Goal: Information Seeking & Learning: Learn about a topic

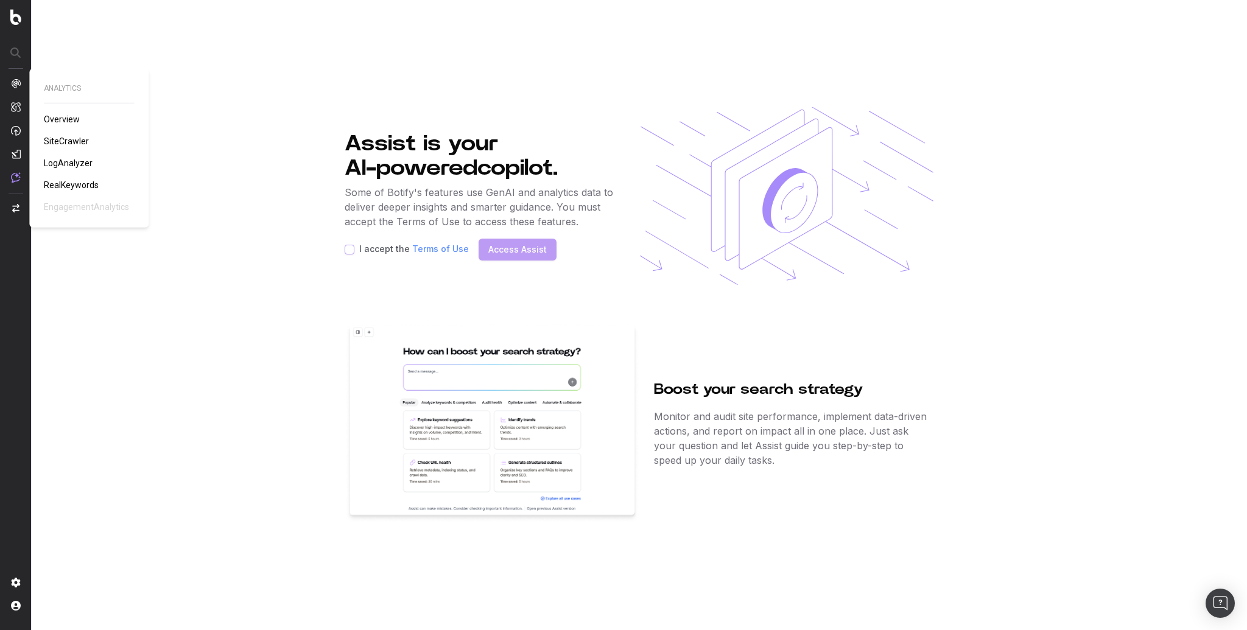
click at [62, 121] on span "Overview" at bounding box center [62, 120] width 36 height 10
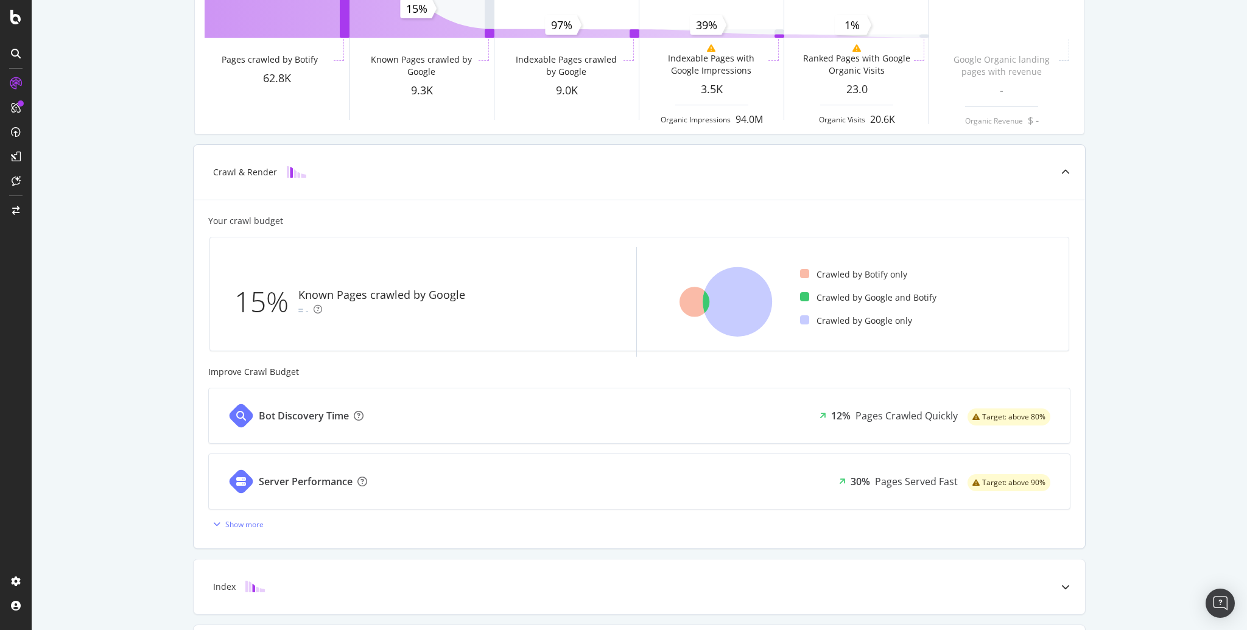
scroll to position [316, 0]
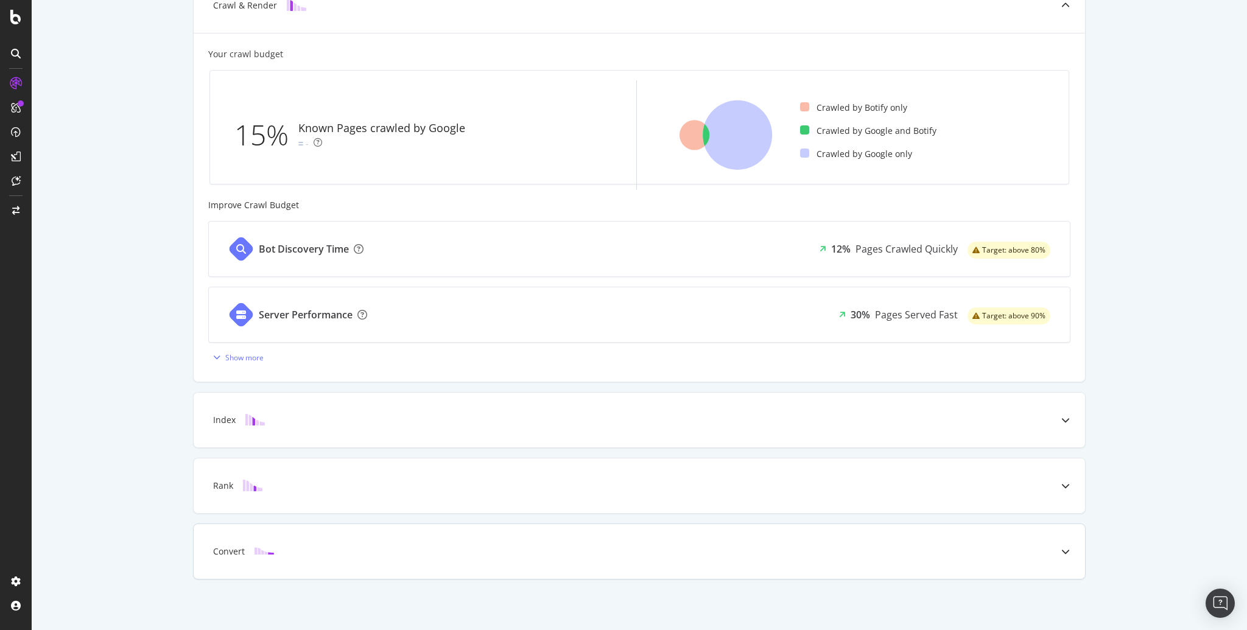
click at [294, 525] on div "Convert" at bounding box center [640, 551] width 892 height 55
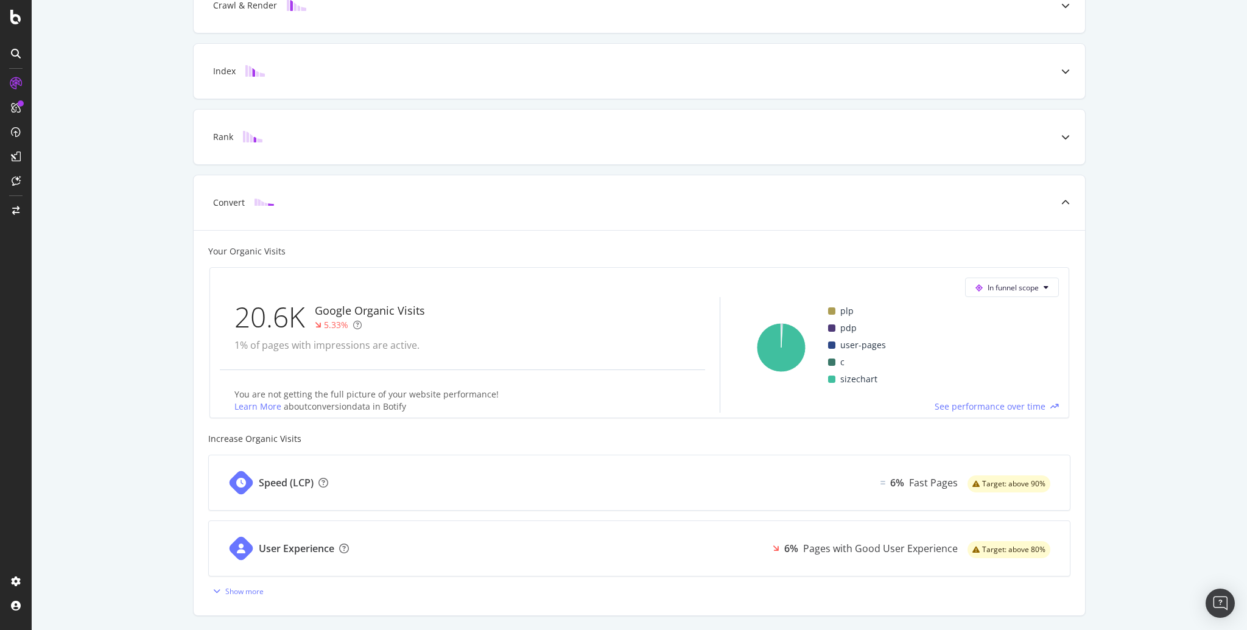
click at [155, 399] on div "Known Pages Pages crawled by Botify 62.8K Crawl & Render Known Pages crawled by…" at bounding box center [640, 207] width 1216 height 924
click at [13, 107] on icon at bounding box center [16, 108] width 10 height 10
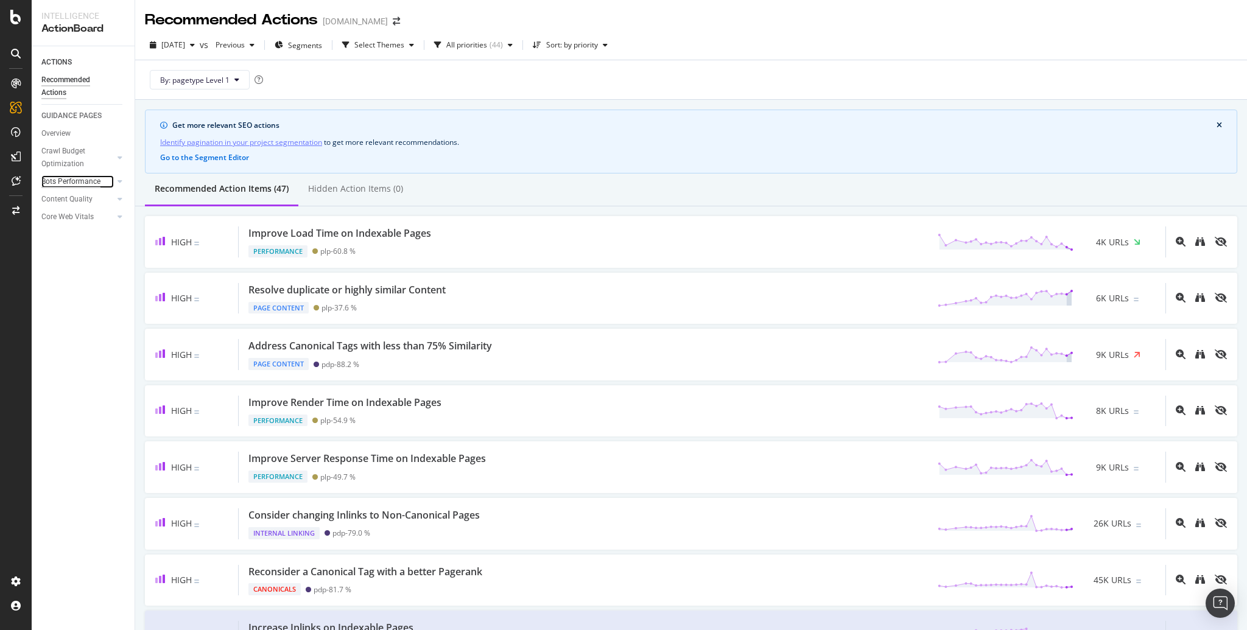
click at [70, 182] on div "Bots Performance" at bounding box center [70, 181] width 59 height 13
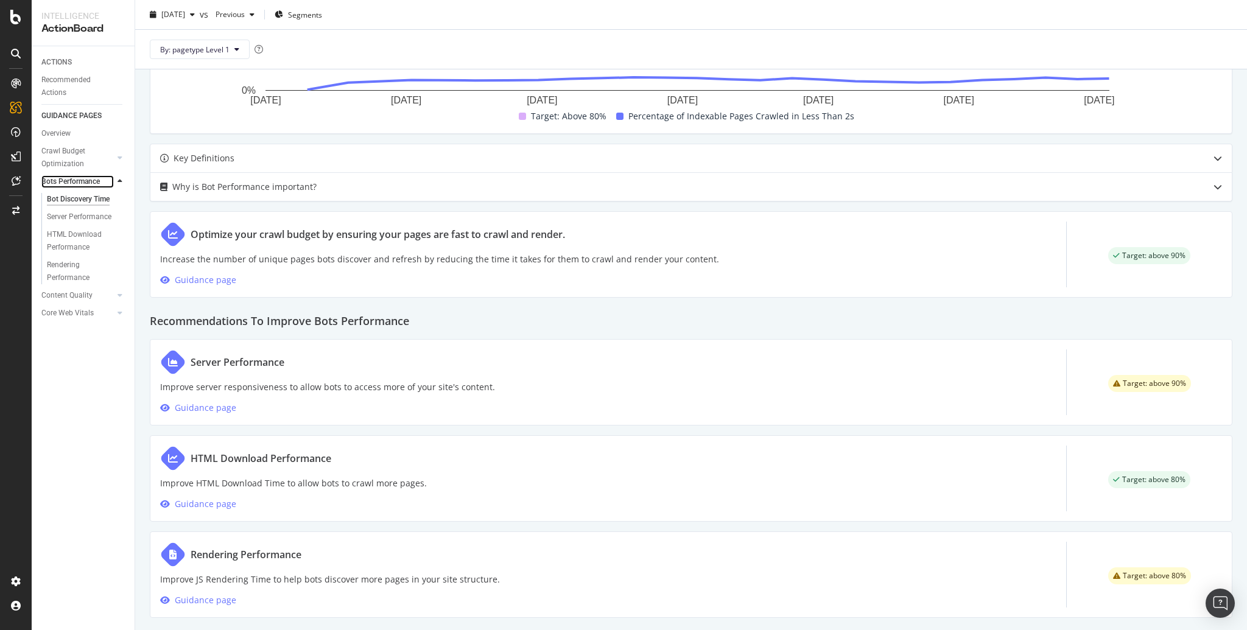
scroll to position [454, 0]
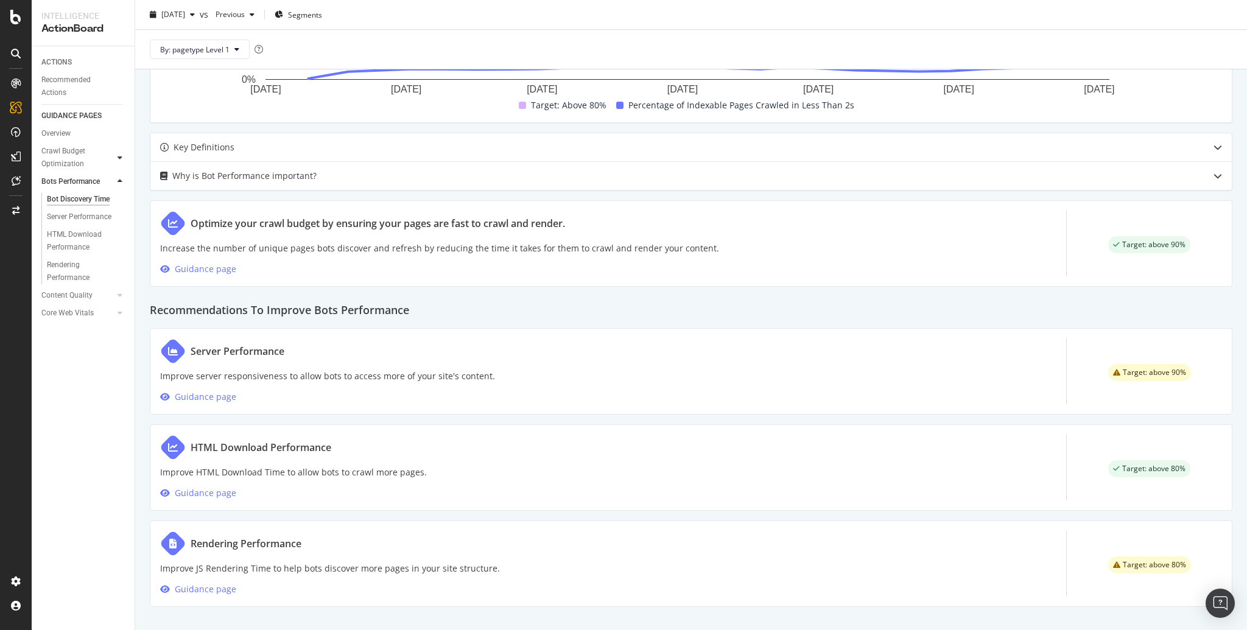
click at [119, 158] on icon at bounding box center [120, 157] width 5 height 7
click at [68, 272] on div "Internal Linking - Discovery" at bounding box center [81, 267] width 69 height 26
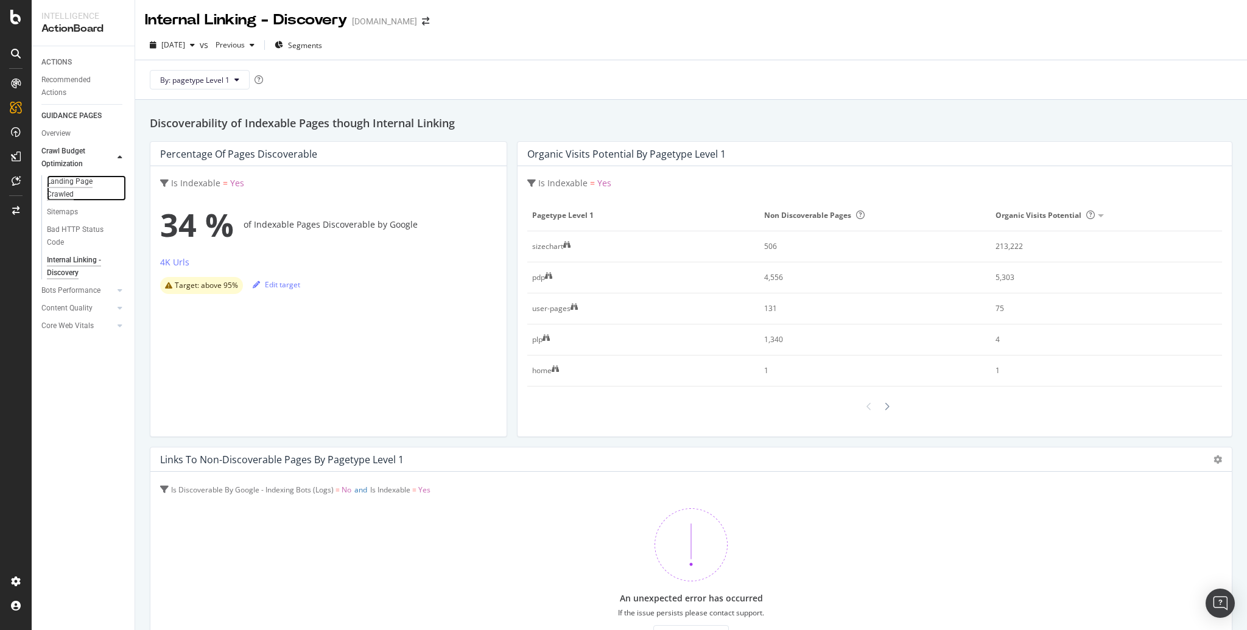
click at [65, 196] on div "Landing Page Crawled" at bounding box center [81, 188] width 68 height 26
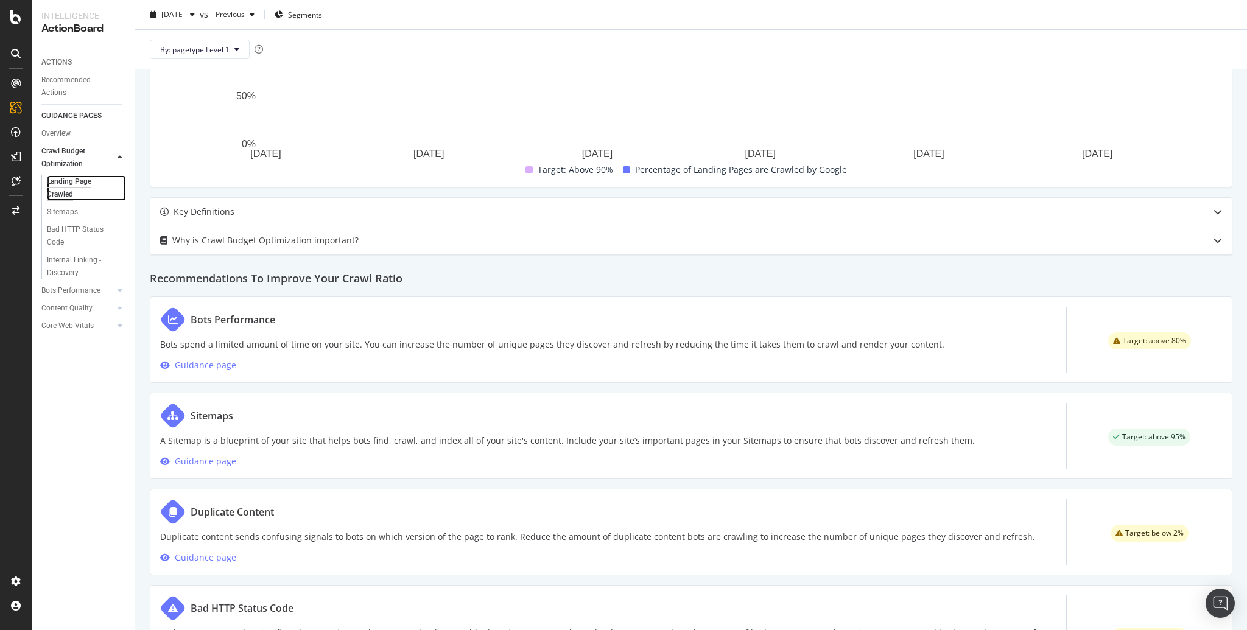
scroll to position [471, 0]
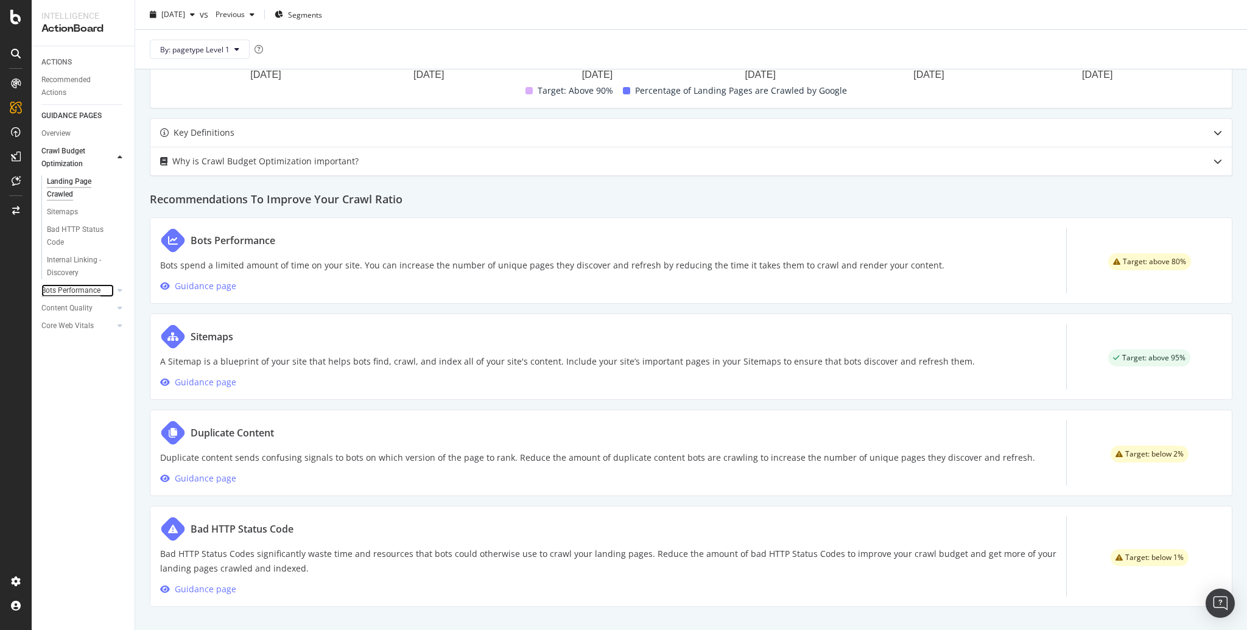
click at [86, 288] on div "Bots Performance" at bounding box center [70, 290] width 59 height 13
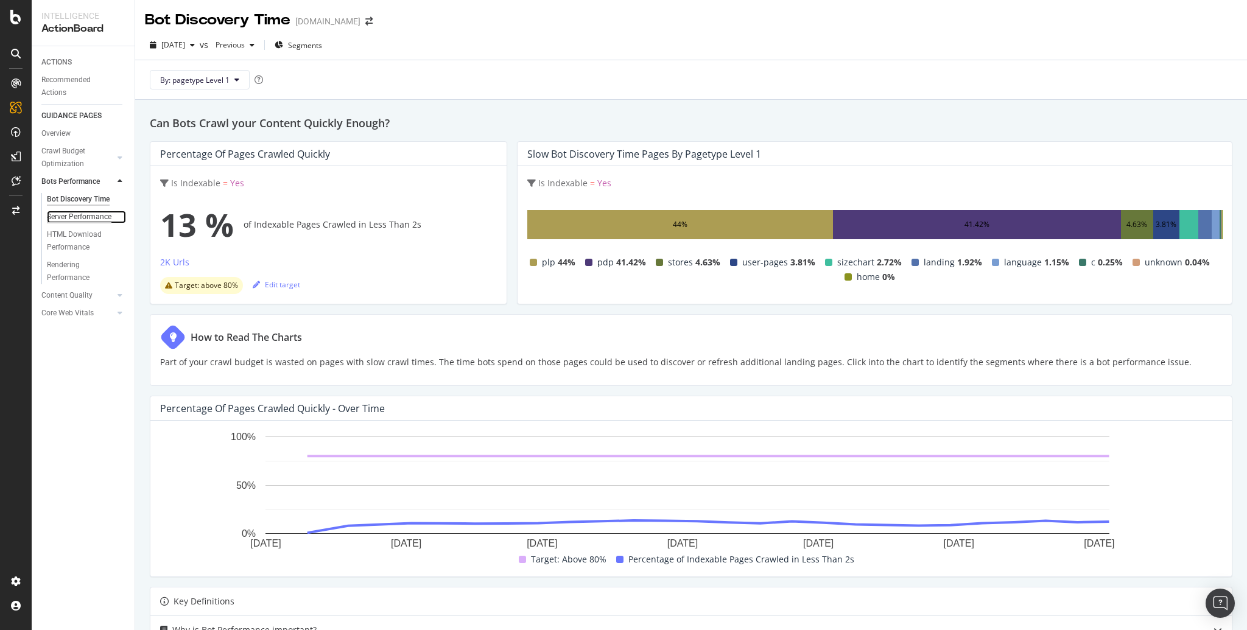
click at [84, 219] on div "Server Performance" at bounding box center [79, 217] width 65 height 13
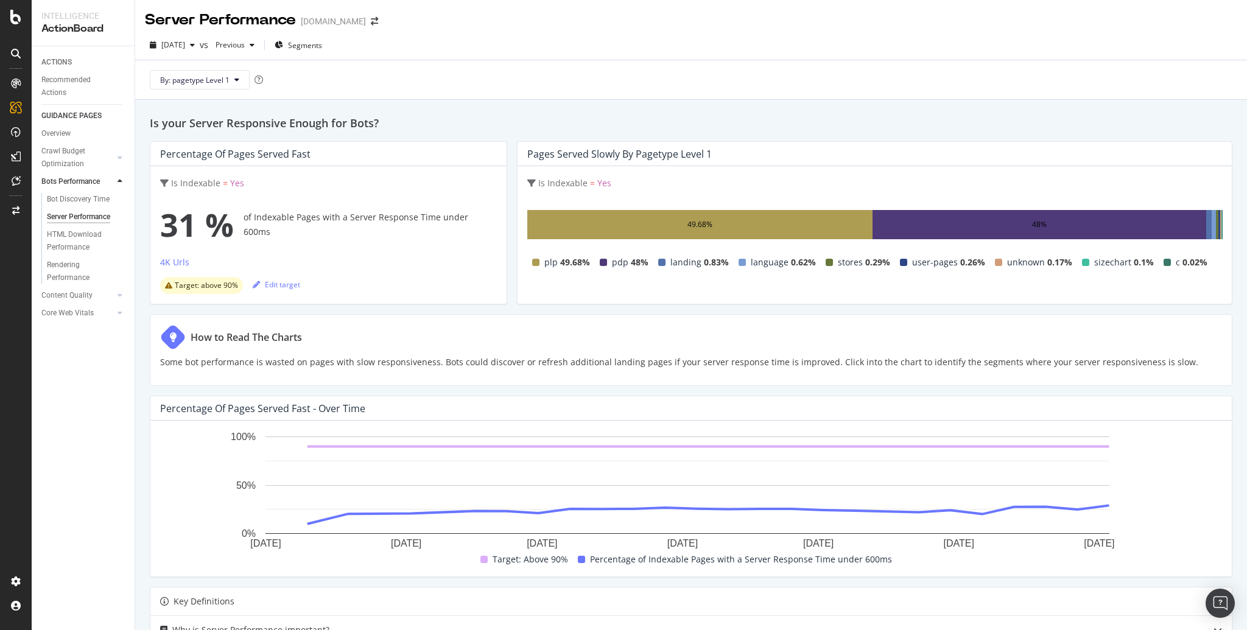
click at [16, 52] on icon at bounding box center [16, 54] width 10 height 10
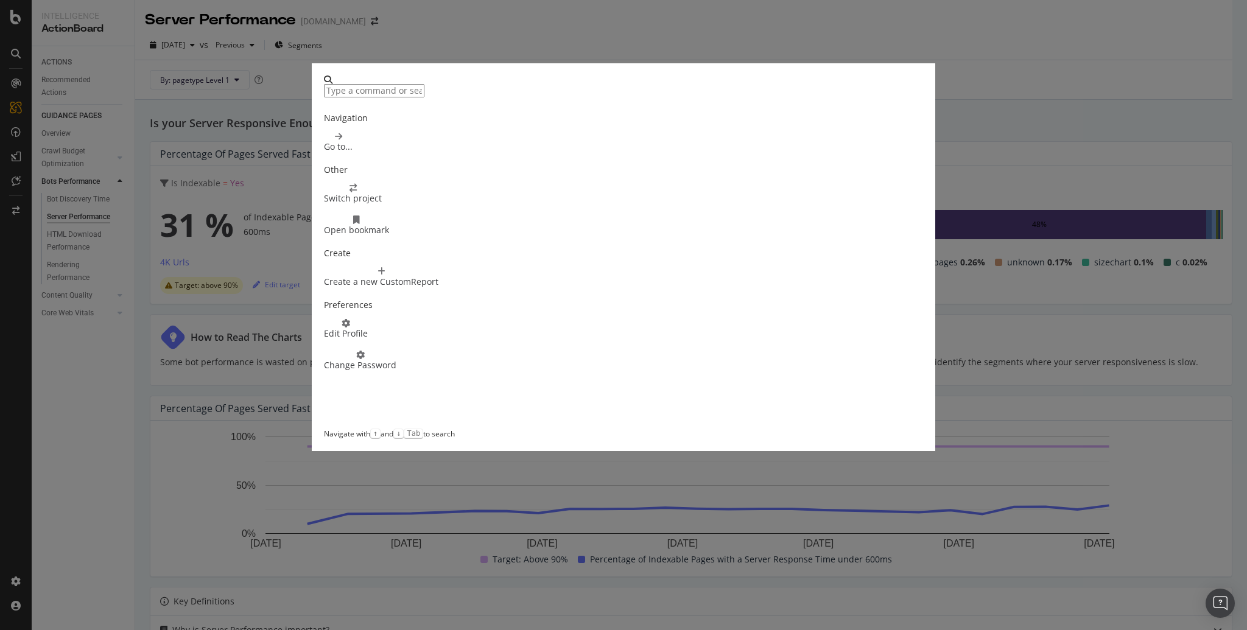
click at [425, 92] on input "modal" at bounding box center [374, 90] width 100 height 13
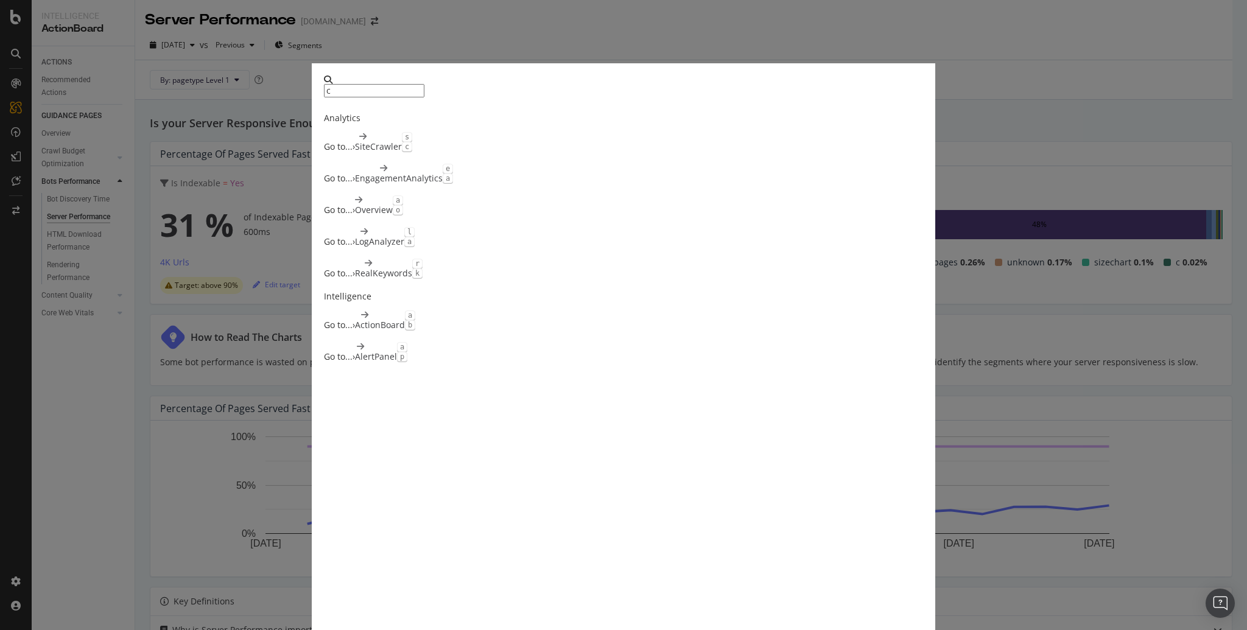
type input "c"
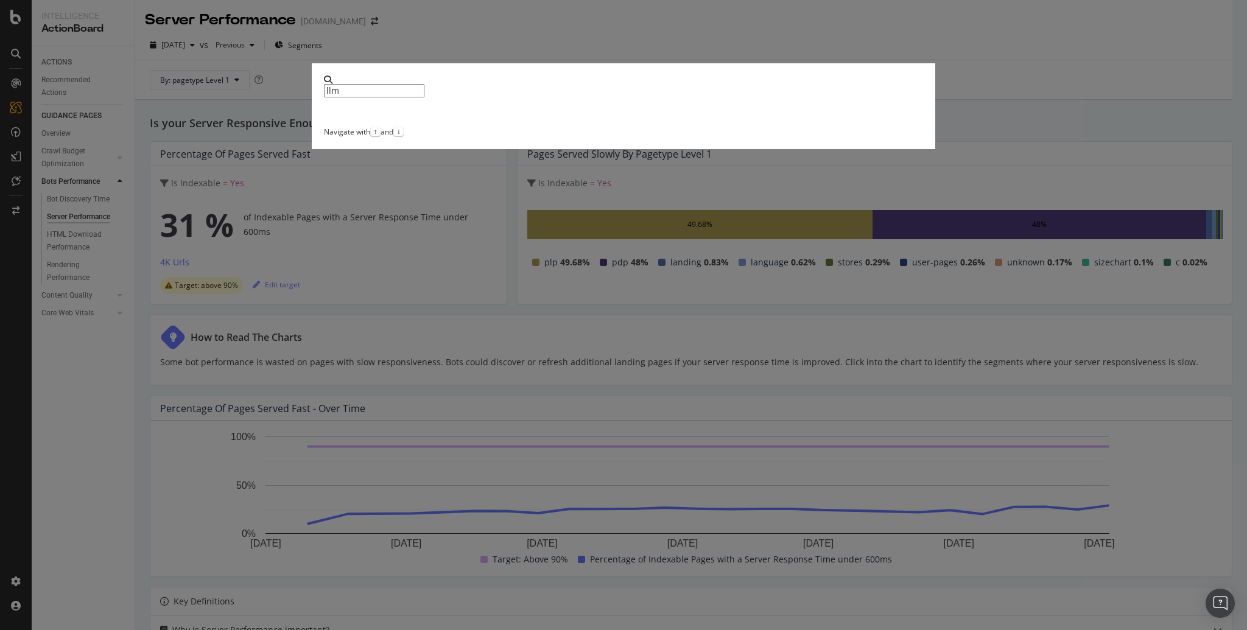
type input "llm"
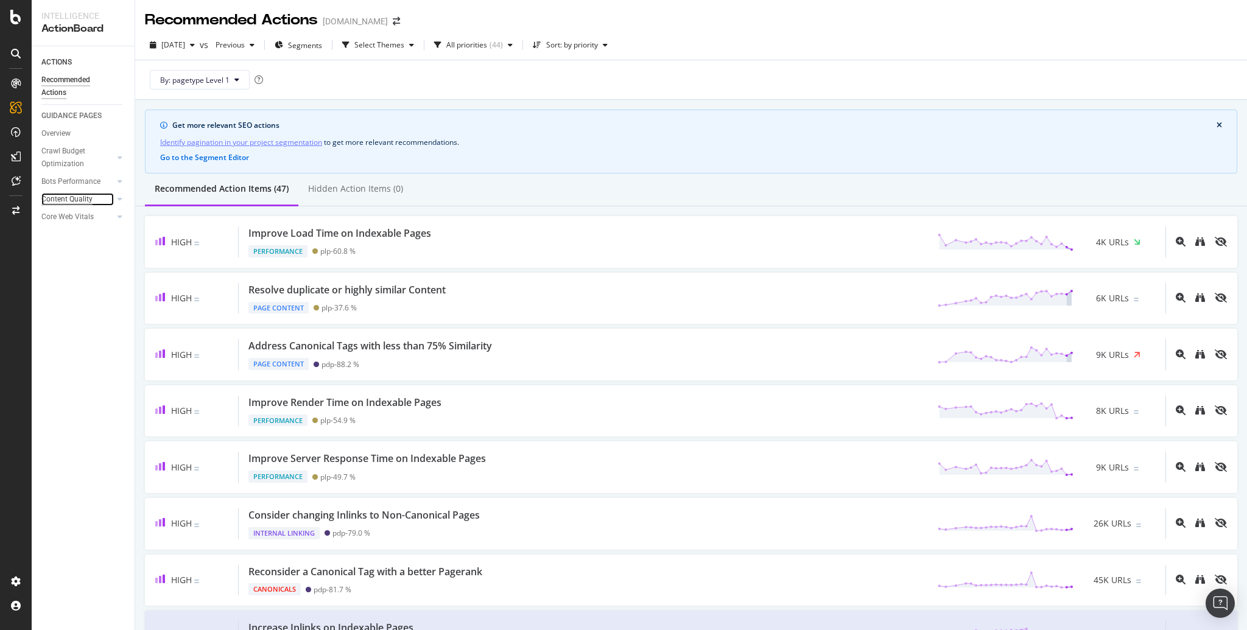
click at [59, 194] on div "Content Quality" at bounding box center [66, 199] width 51 height 13
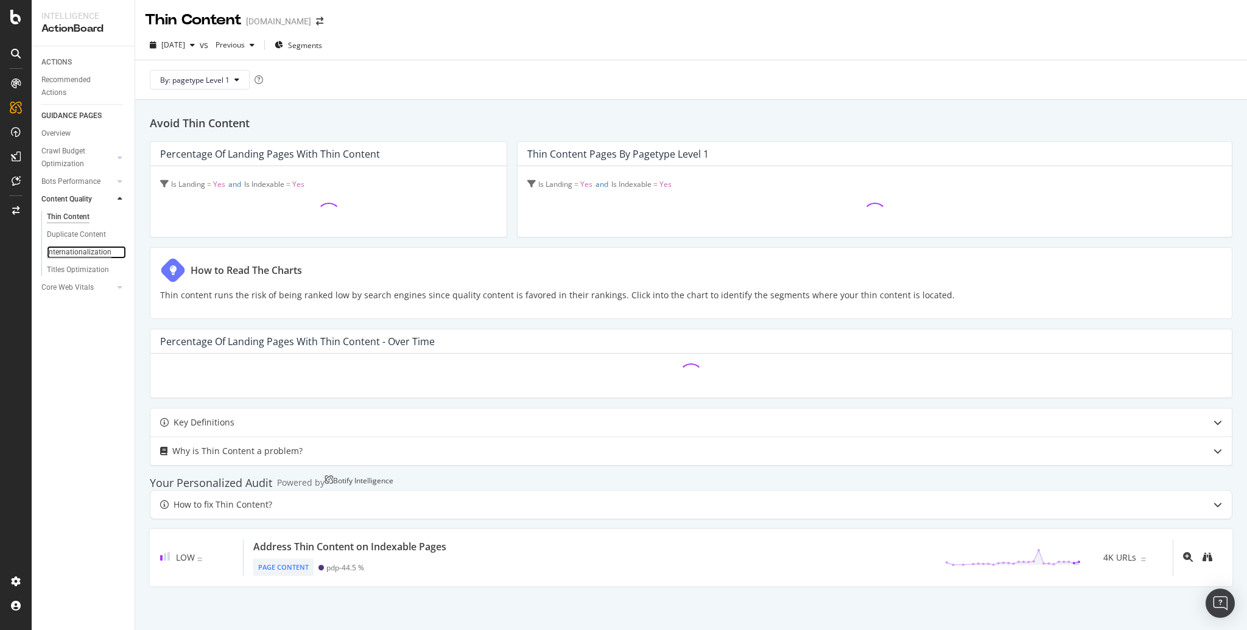
click at [76, 247] on div "Internationalization" at bounding box center [79, 252] width 65 height 13
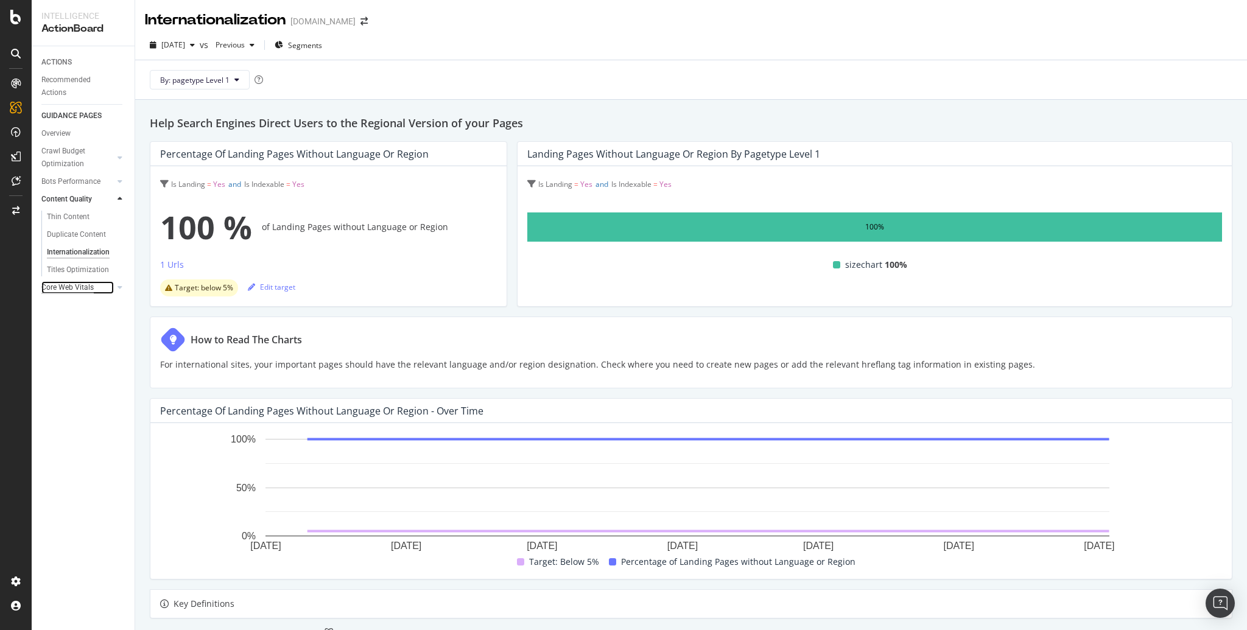
click at [71, 291] on div "Core Web Vitals" at bounding box center [67, 287] width 52 height 13
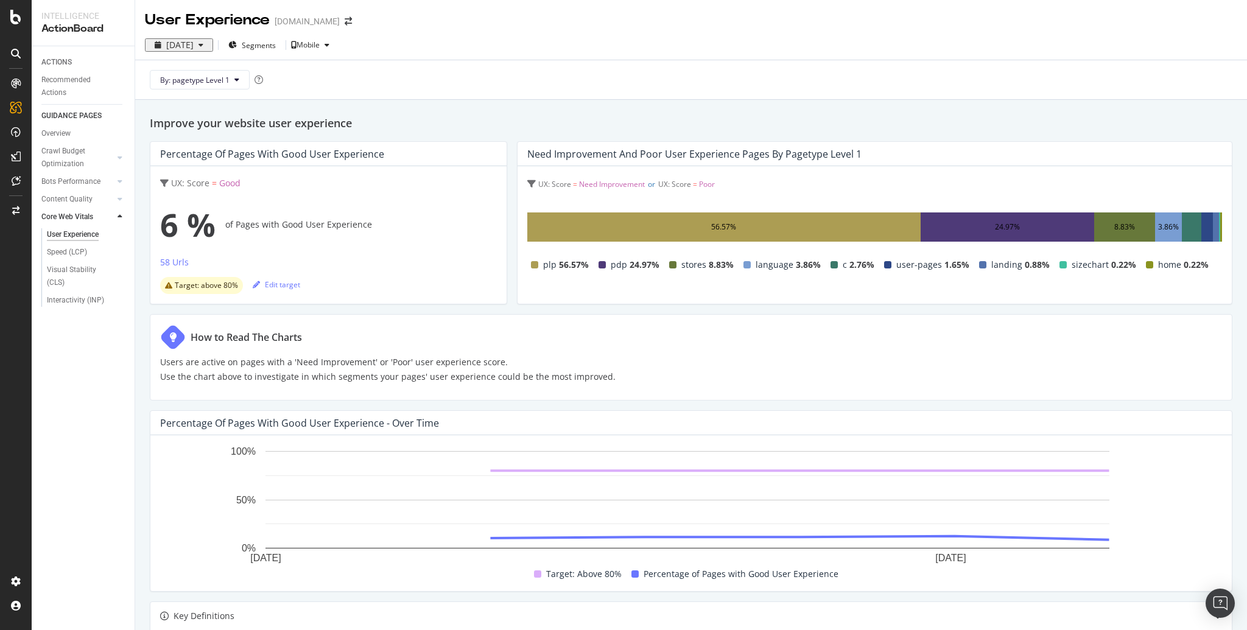
click at [12, 49] on icon at bounding box center [16, 54] width 10 height 10
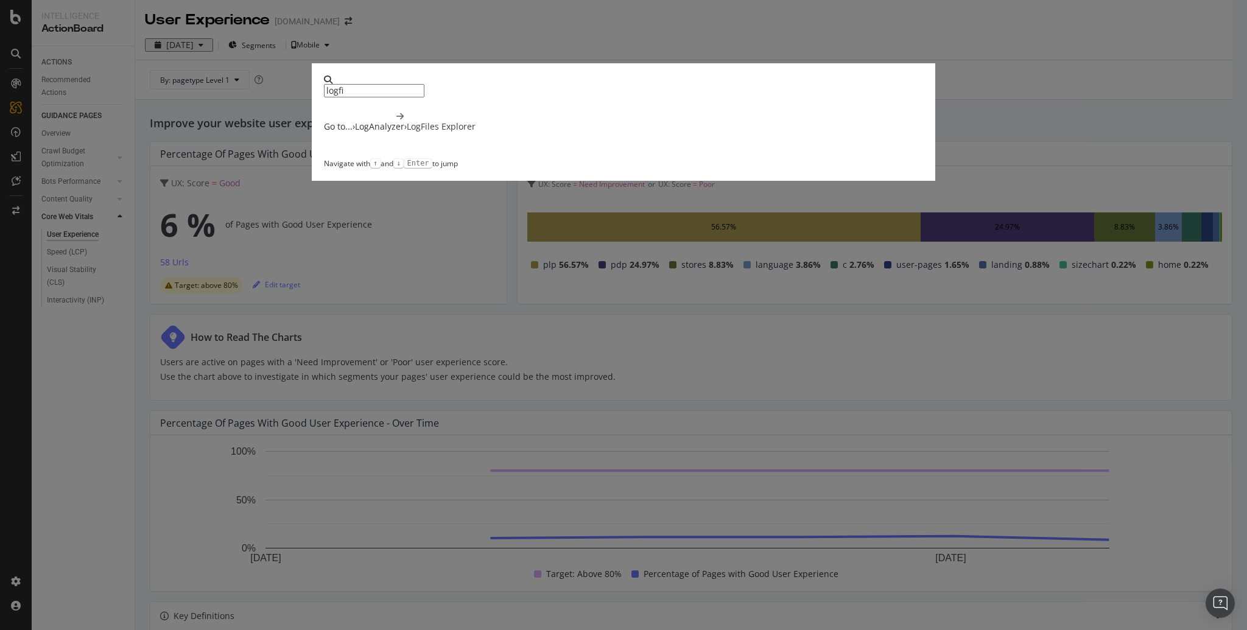
type input "logfi"
click at [476, 133] on div "LogFiles Explorer" at bounding box center [441, 127] width 69 height 12
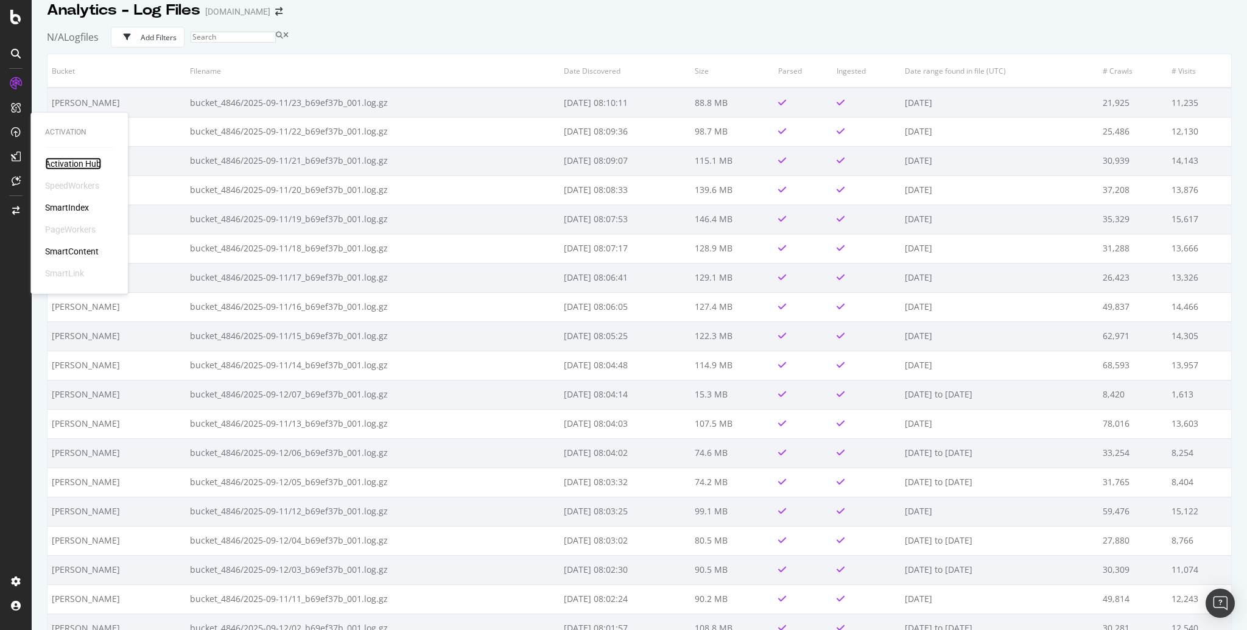
click at [72, 162] on div "Activation Hub" at bounding box center [73, 164] width 56 height 12
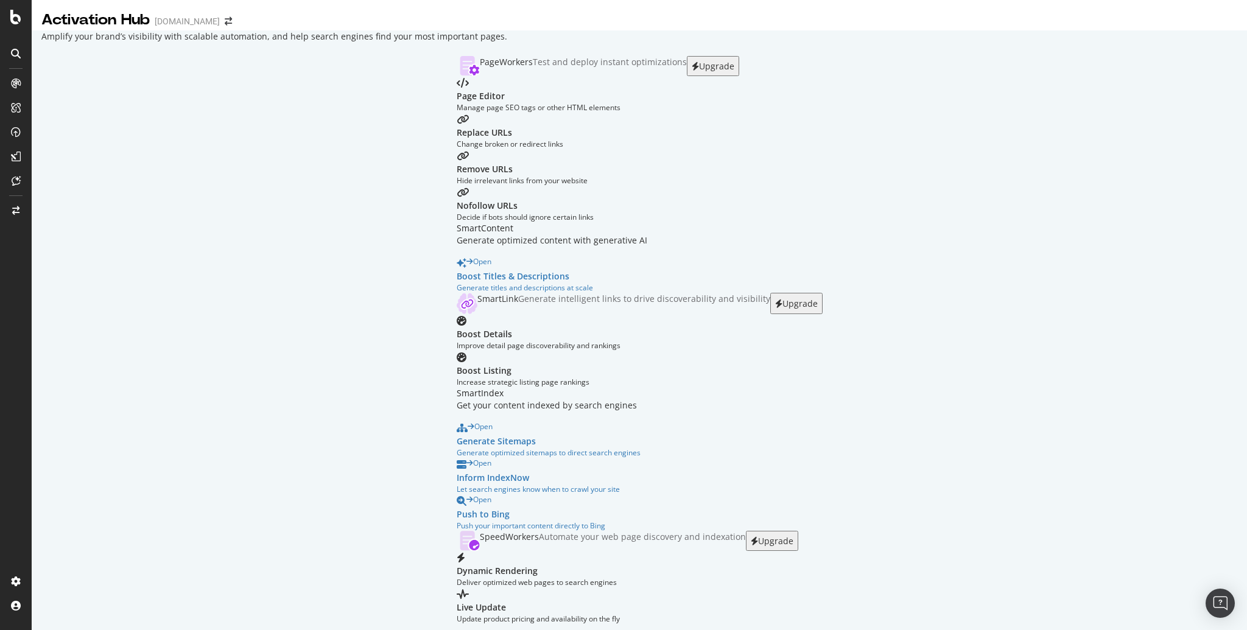
click at [147, 133] on div "PageWorkers Test and deploy instant optimizations Upgrade Page Editor Manage pa…" at bounding box center [640, 340] width 1182 height 568
click at [83, 191] on div "CustomReports" at bounding box center [75, 188] width 60 height 12
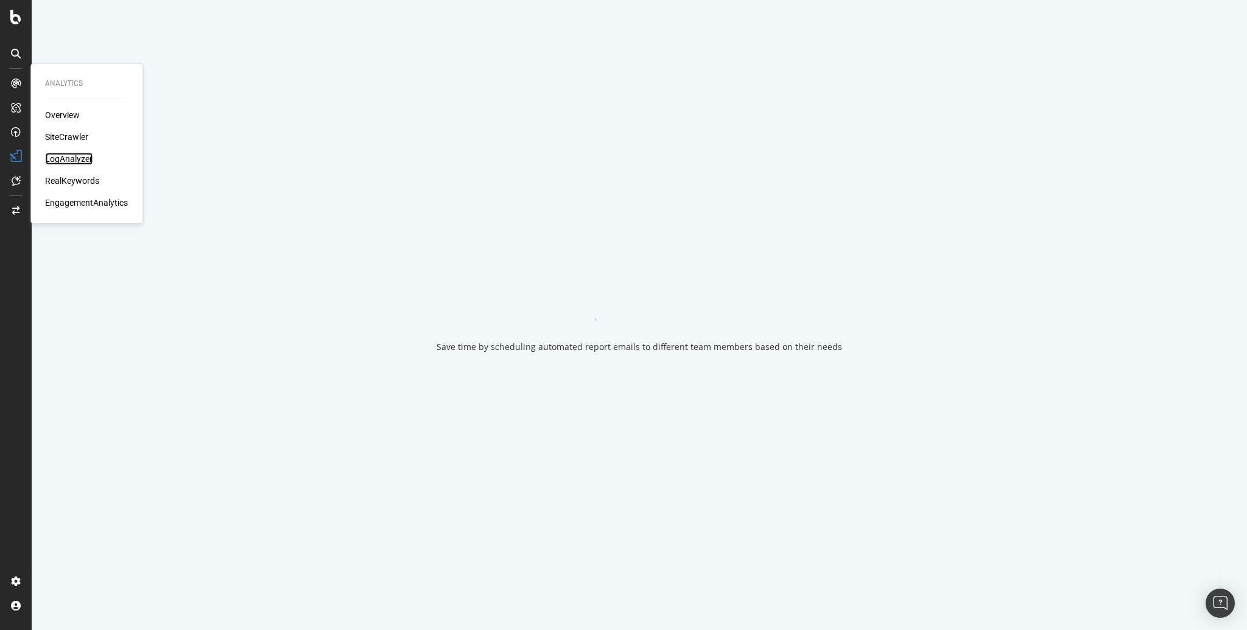
click at [63, 158] on div "LogAnalyzer" at bounding box center [69, 159] width 48 height 12
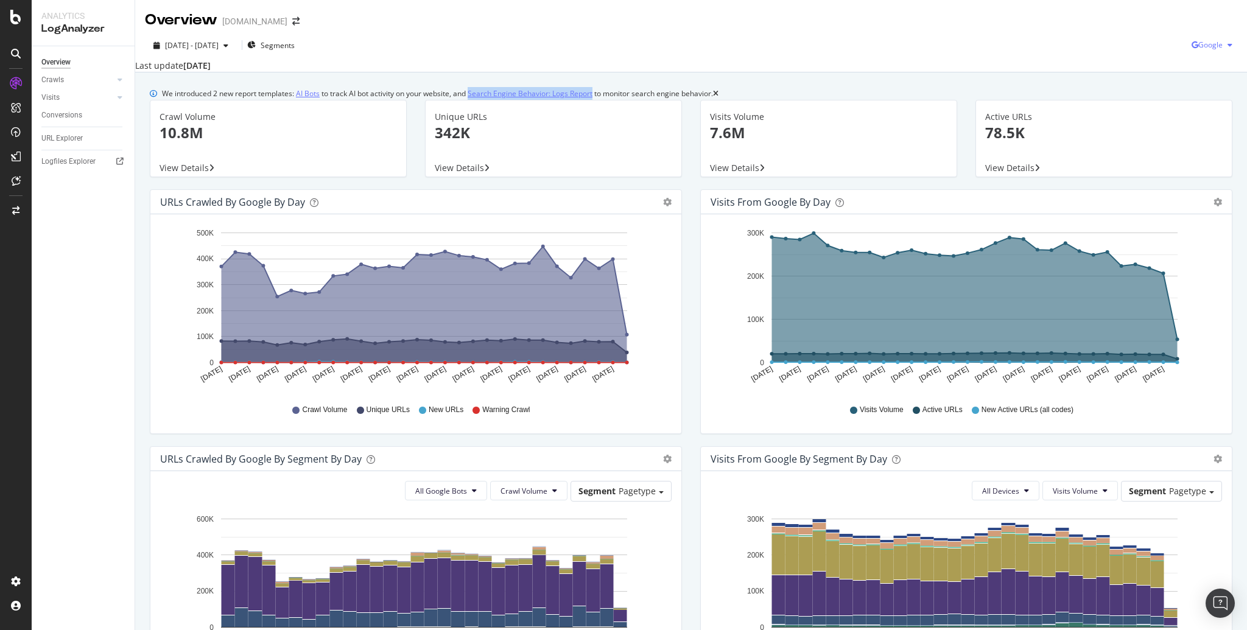
click at [1208, 42] on span "Google" at bounding box center [1211, 45] width 24 height 10
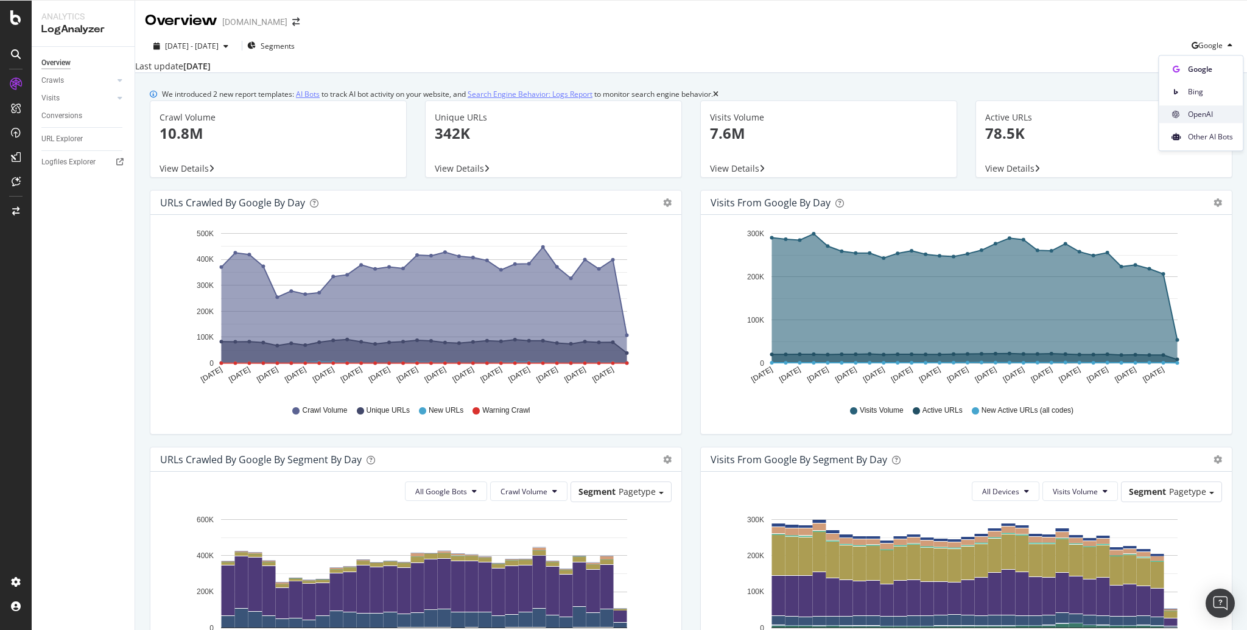
click at [1199, 109] on span "OpenAI" at bounding box center [1210, 114] width 45 height 11
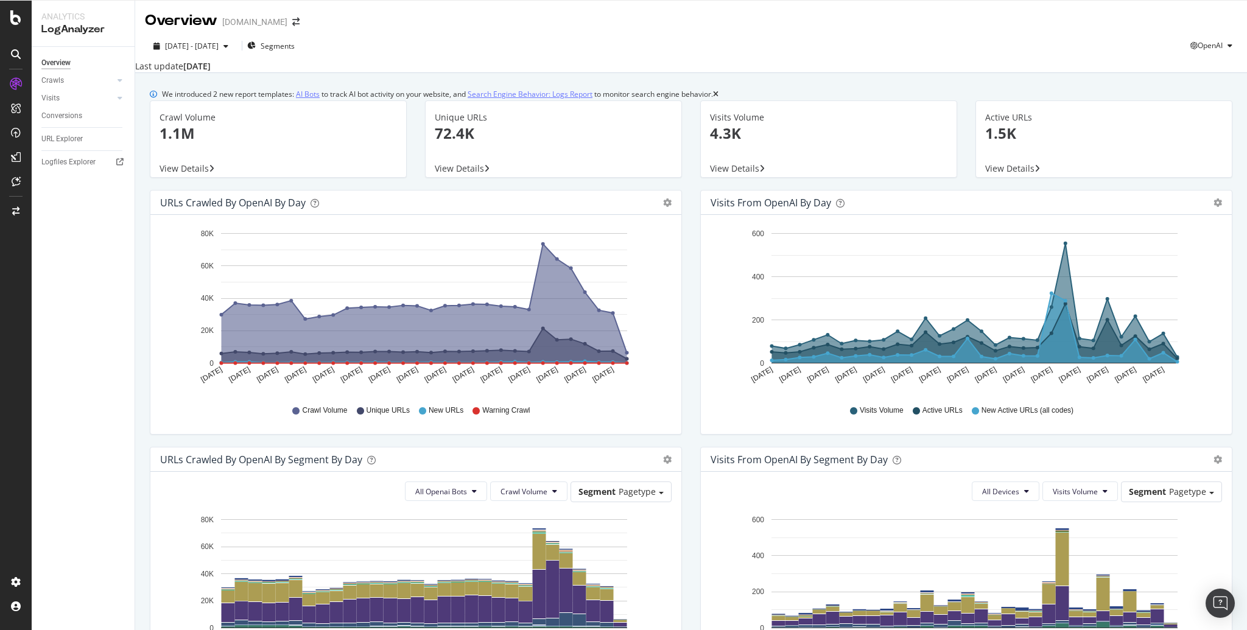
click at [775, 86] on div "We introduced 2 new report templates: AI Bots to track AI bot activity on your …" at bounding box center [691, 538] width 1112 height 931
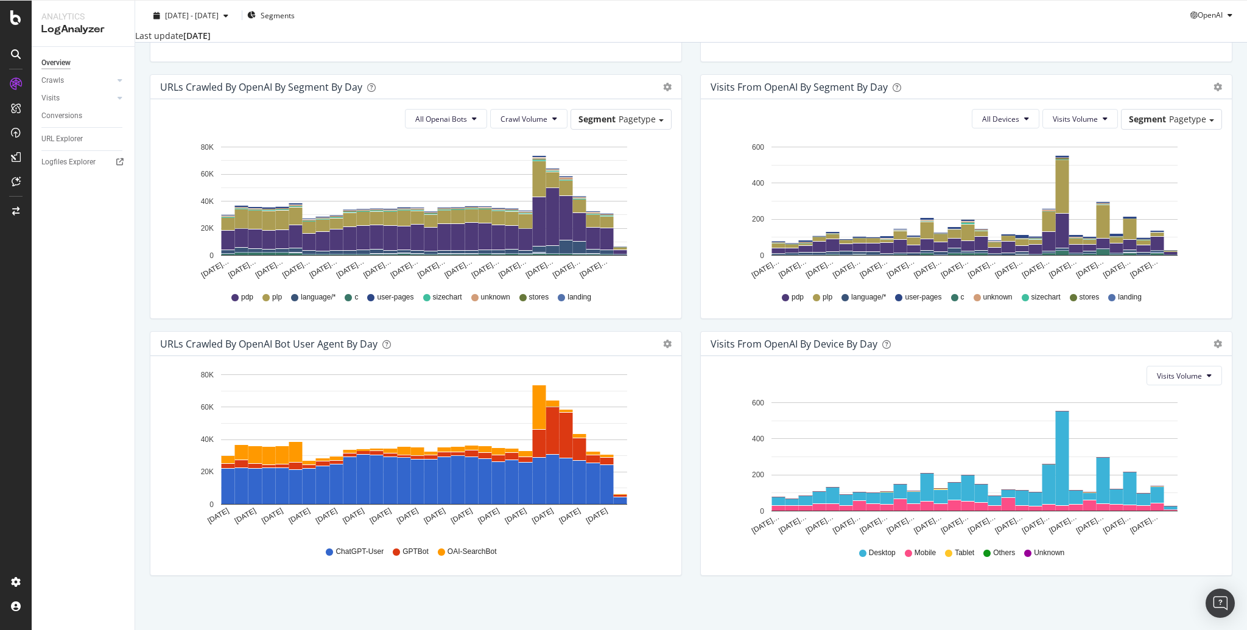
scroll to position [381, 0]
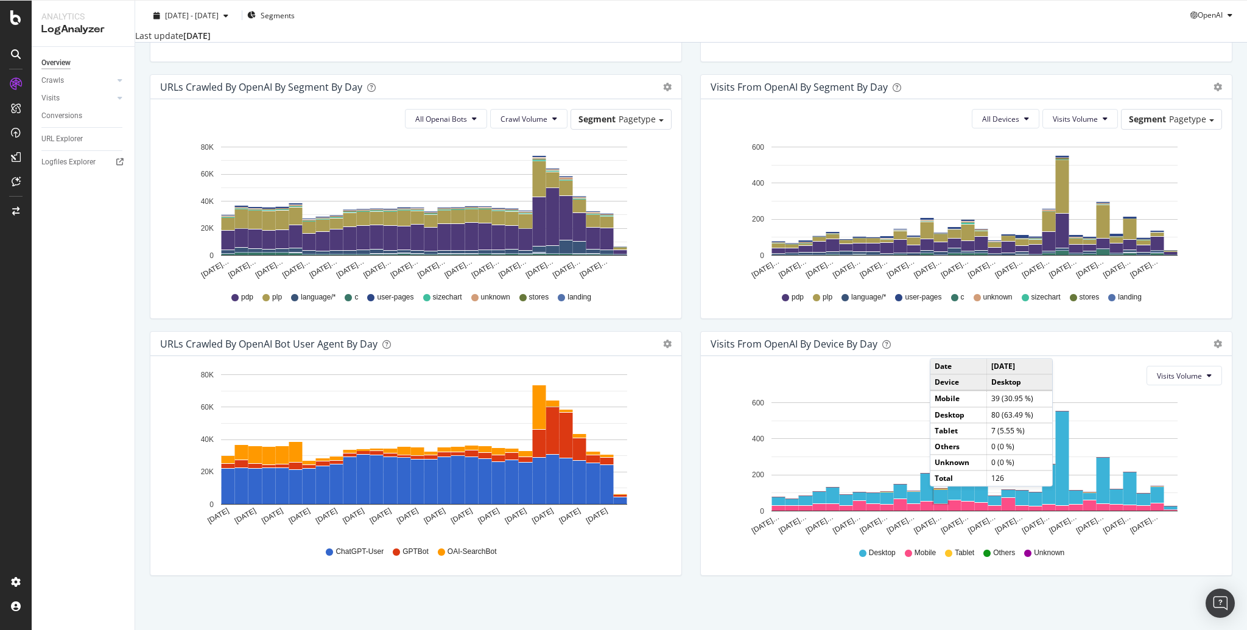
click at [540, 570] on div "Hold CMD (⌘) while clicking to filter the report. Aug 14 2025 Aug 16 2025 Aug 1…" at bounding box center [415, 465] width 531 height 219
click at [626, 576] on div "Hold CMD (⌘) while clicking to filter the report. Aug 14 2025 Aug 16 2025 Aug 1…" at bounding box center [415, 465] width 531 height 219
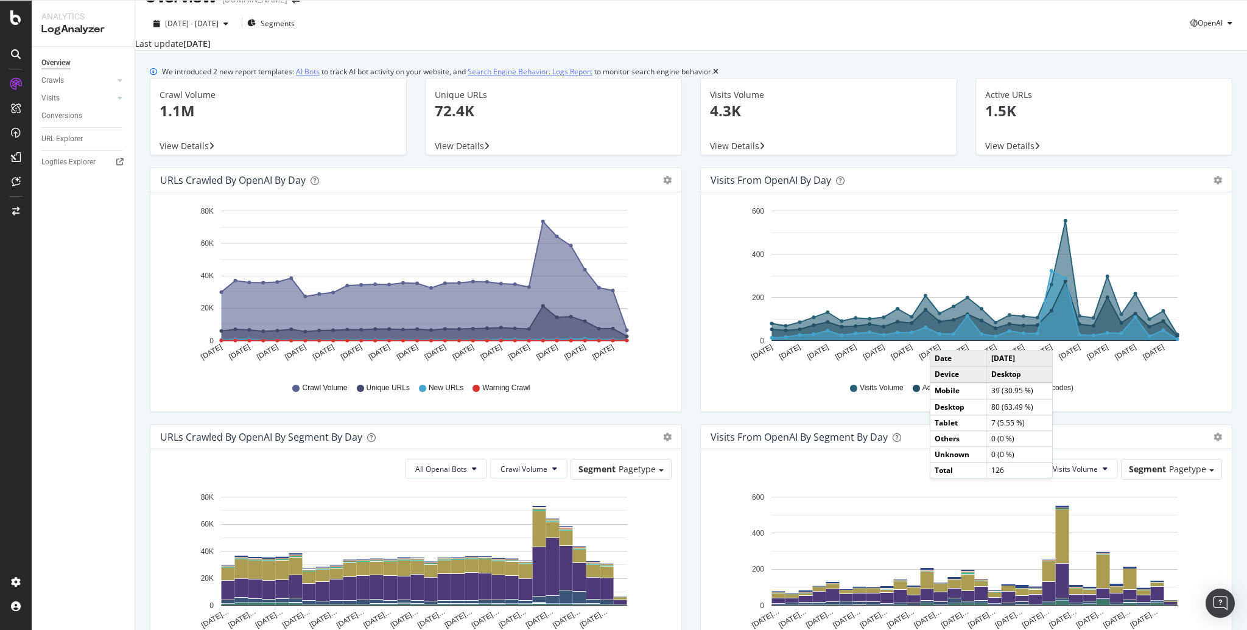
scroll to position [0, 0]
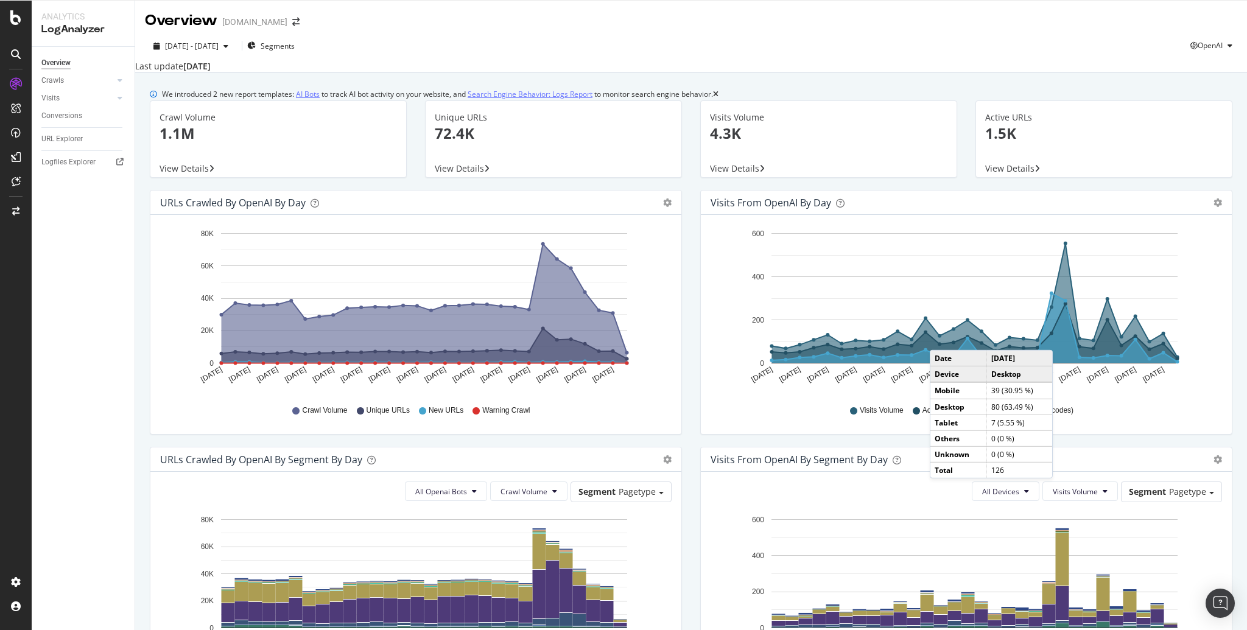
click at [473, 415] on icon at bounding box center [476, 410] width 7 height 7
click at [475, 415] on icon at bounding box center [476, 410] width 7 height 7
click at [292, 49] on span "Segments" at bounding box center [278, 46] width 34 height 10
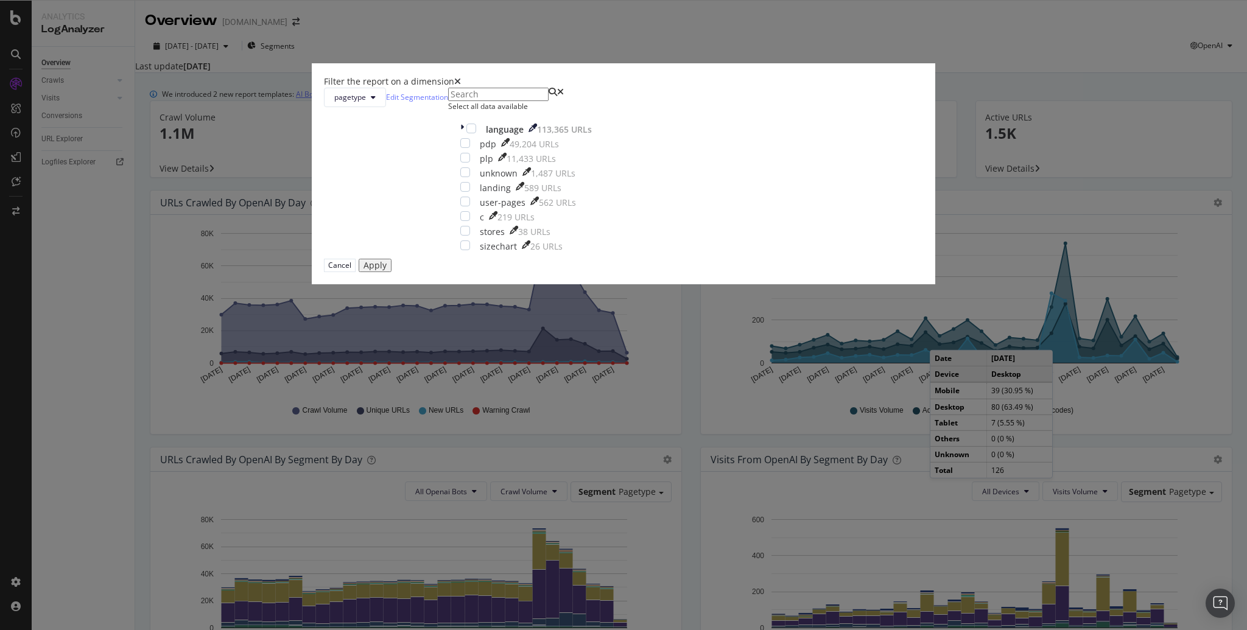
click at [743, 88] on div "Filter the report on a dimension" at bounding box center [623, 82] width 599 height 12
click at [461, 86] on icon "times" at bounding box center [457, 81] width 7 height 9
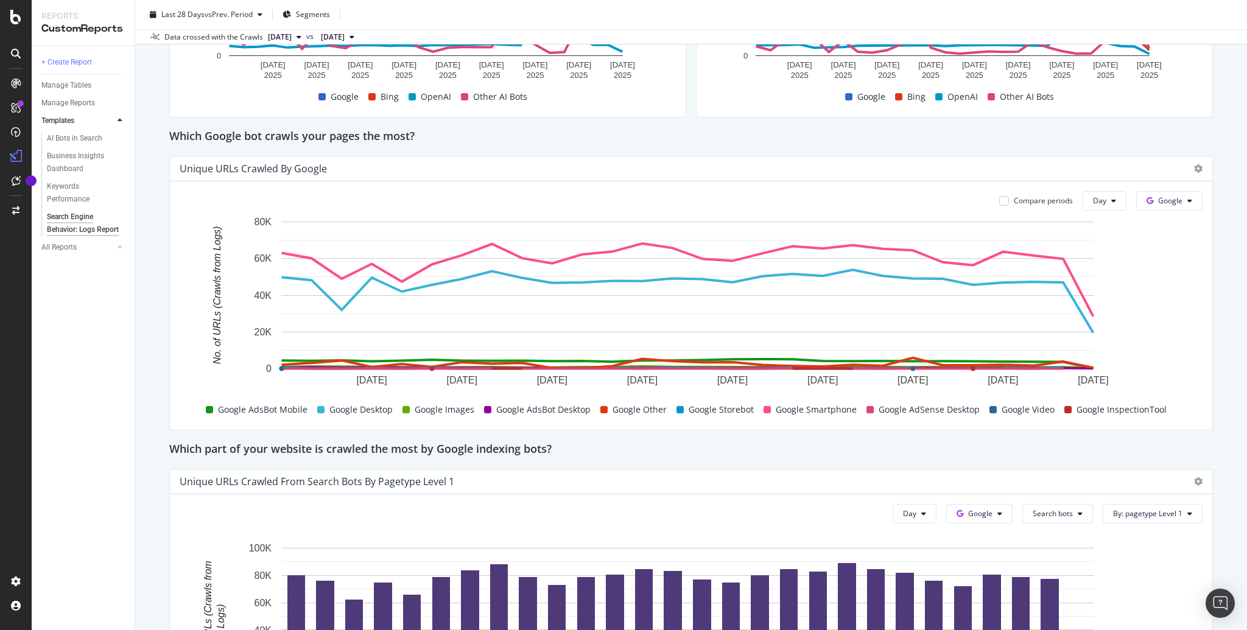
scroll to position [685, 0]
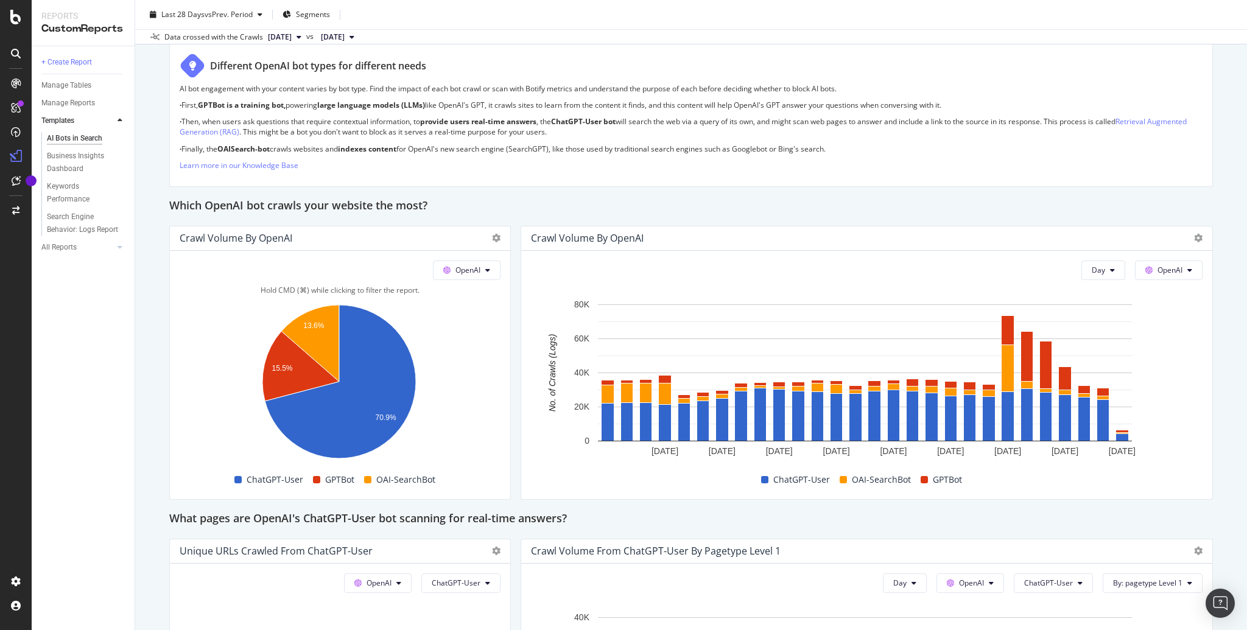
scroll to position [1013, 0]
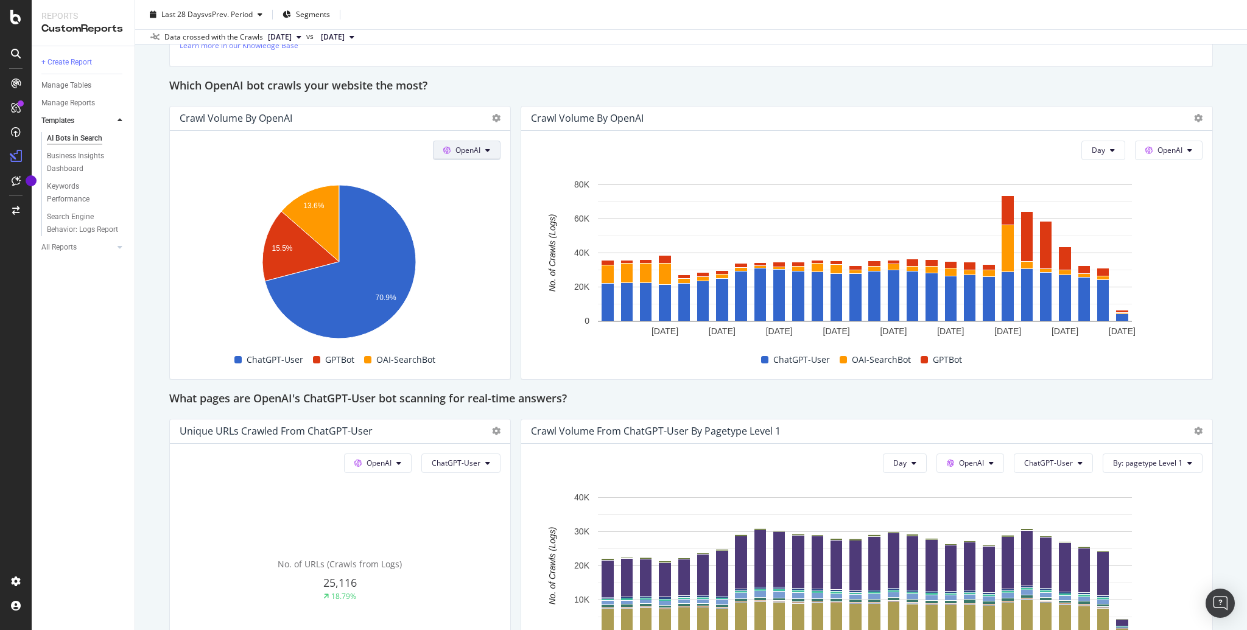
click at [479, 151] on button "OpenAI" at bounding box center [467, 150] width 68 height 19
click at [486, 233] on div "Other AI Bots" at bounding box center [473, 241] width 84 height 18
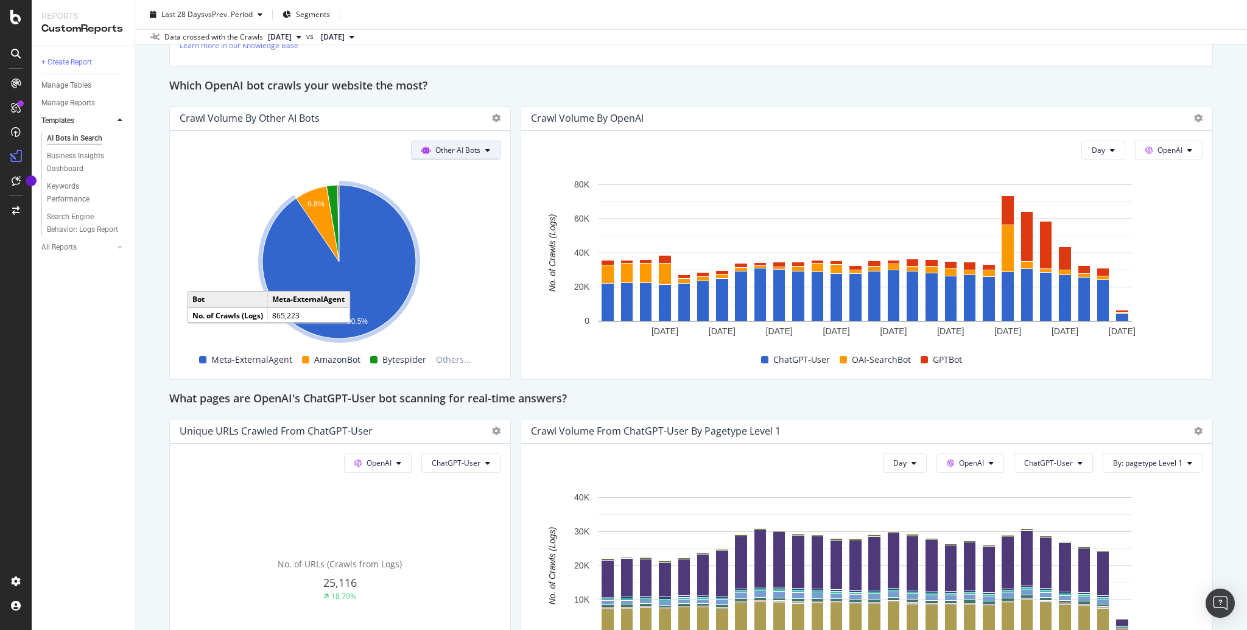
click at [488, 146] on button "Other AI Bots" at bounding box center [456, 150] width 90 height 19
click at [464, 168] on span "Google" at bounding box center [463, 172] width 48 height 11
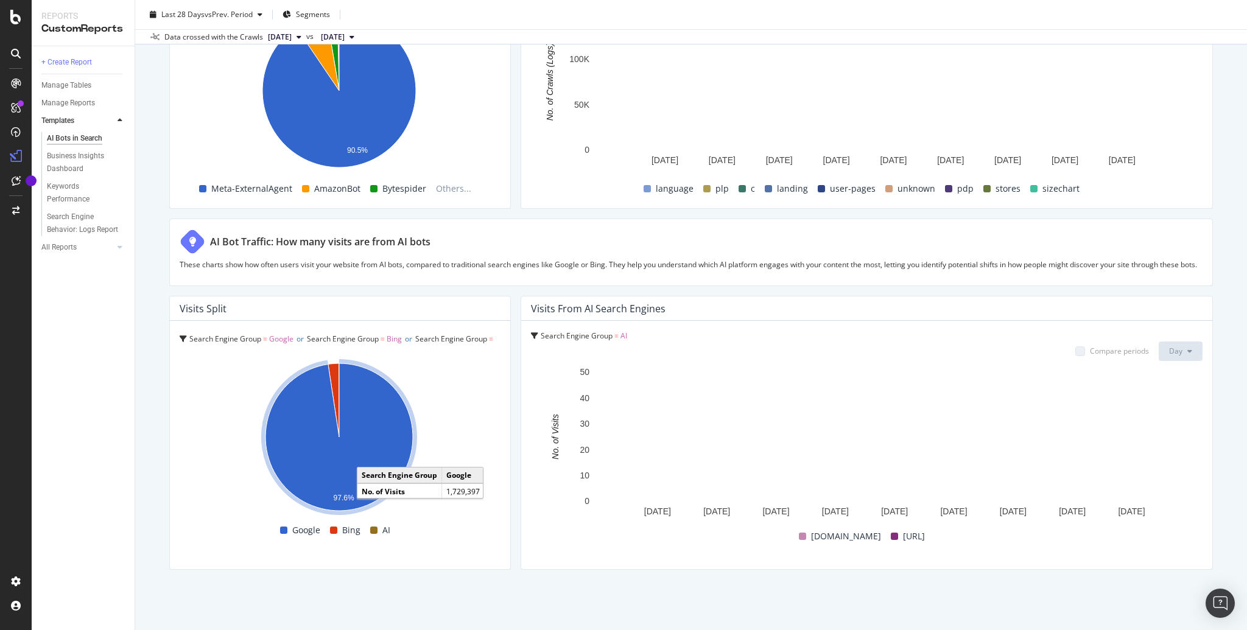
scroll to position [1939, 0]
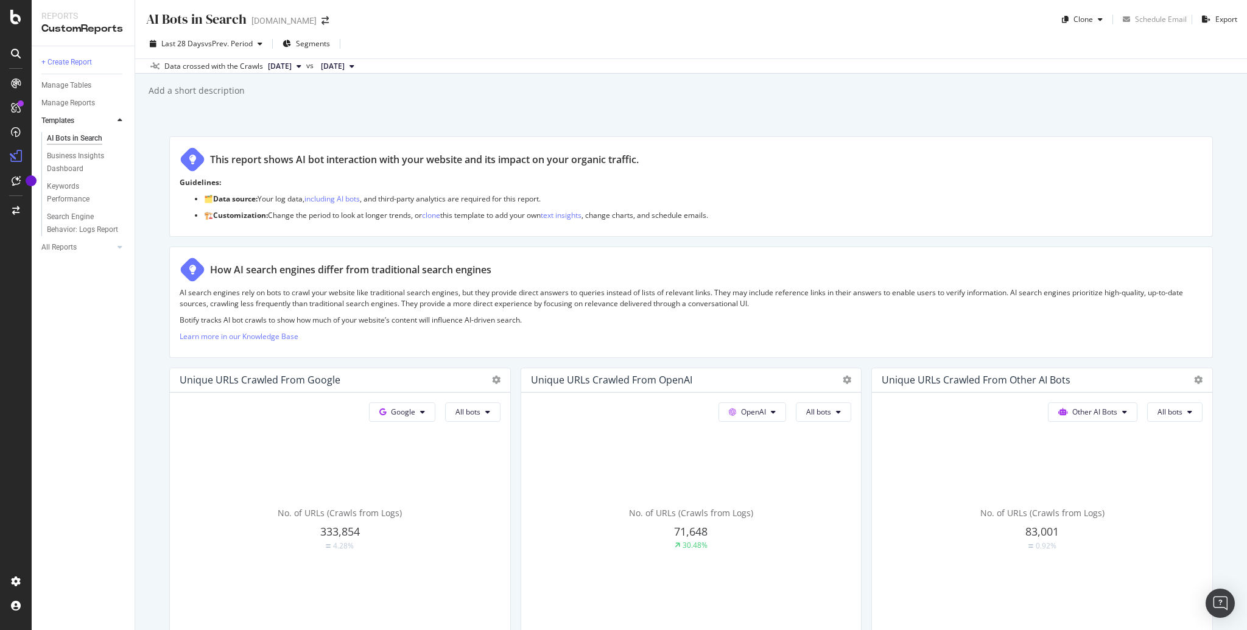
scroll to position [1939, 0]
